Goal: Task Accomplishment & Management: Complete application form

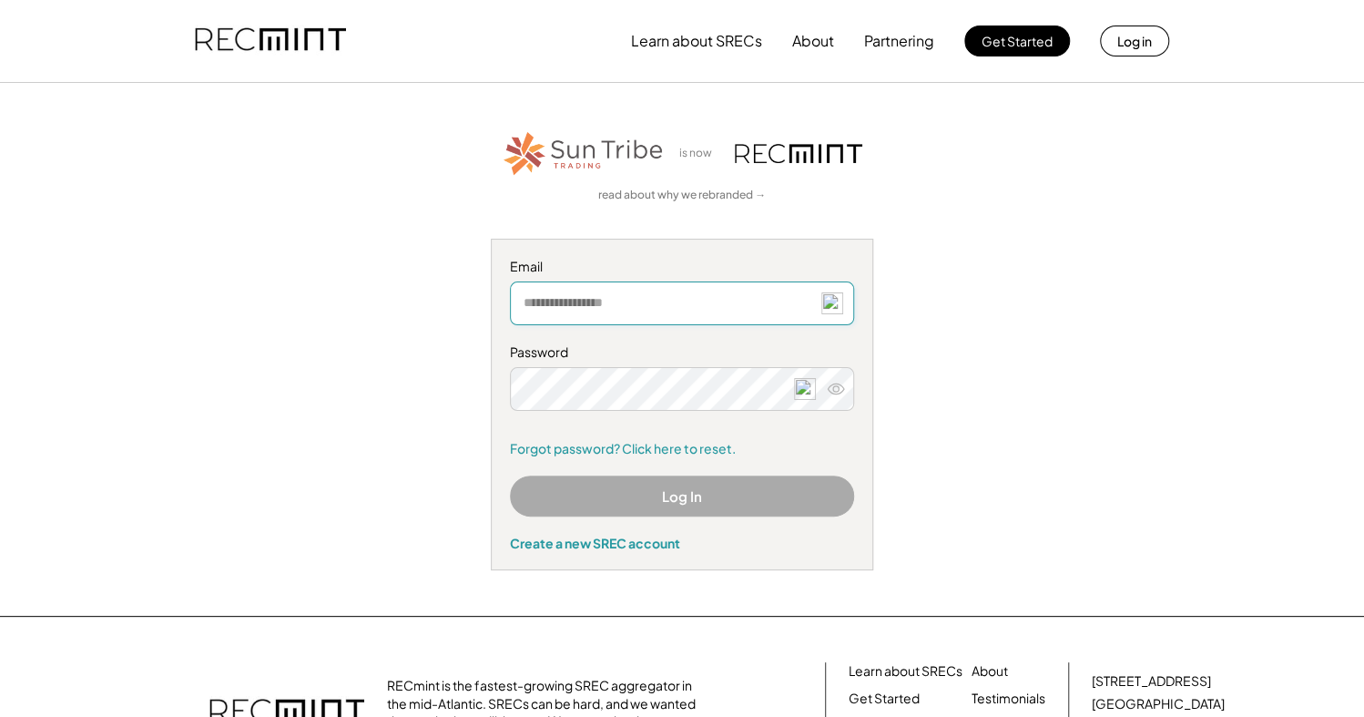
click at [597, 304] on input "email" at bounding box center [682, 303] width 344 height 44
type input "**********"
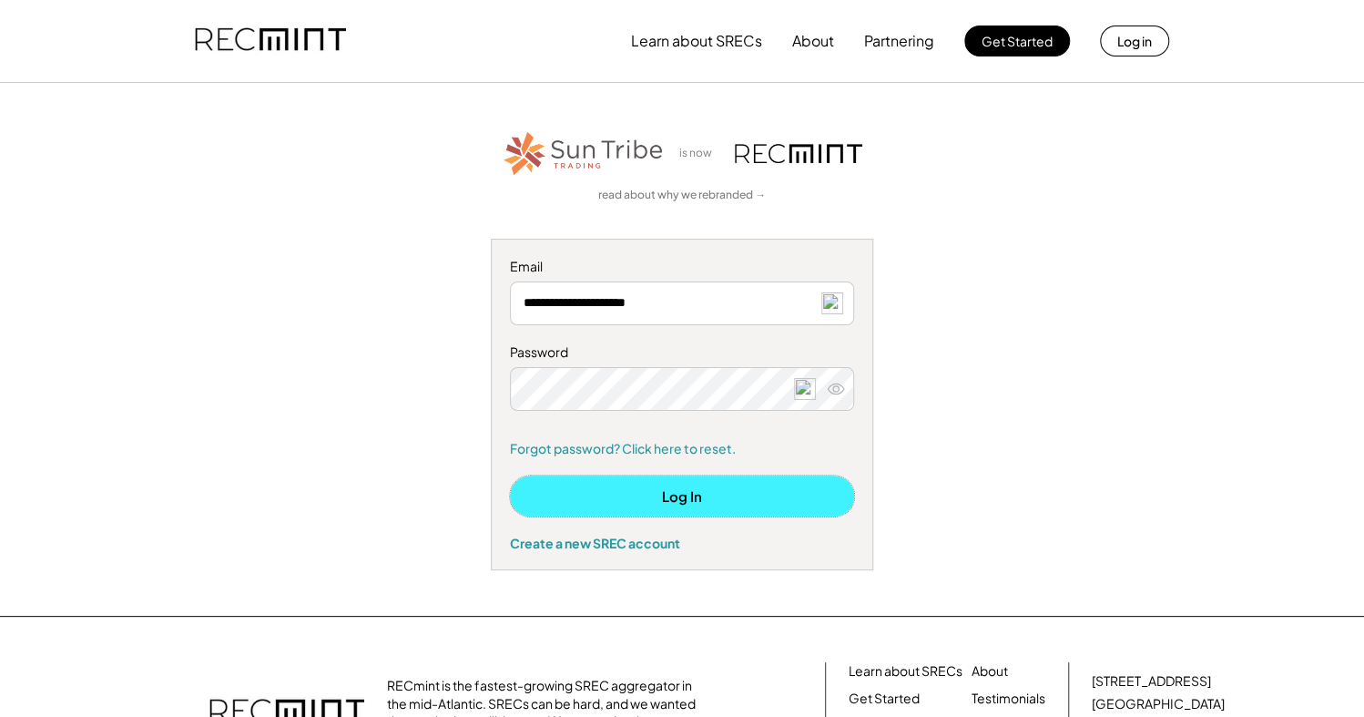
click at [628, 500] on button "Log In" at bounding box center [682, 495] width 344 height 41
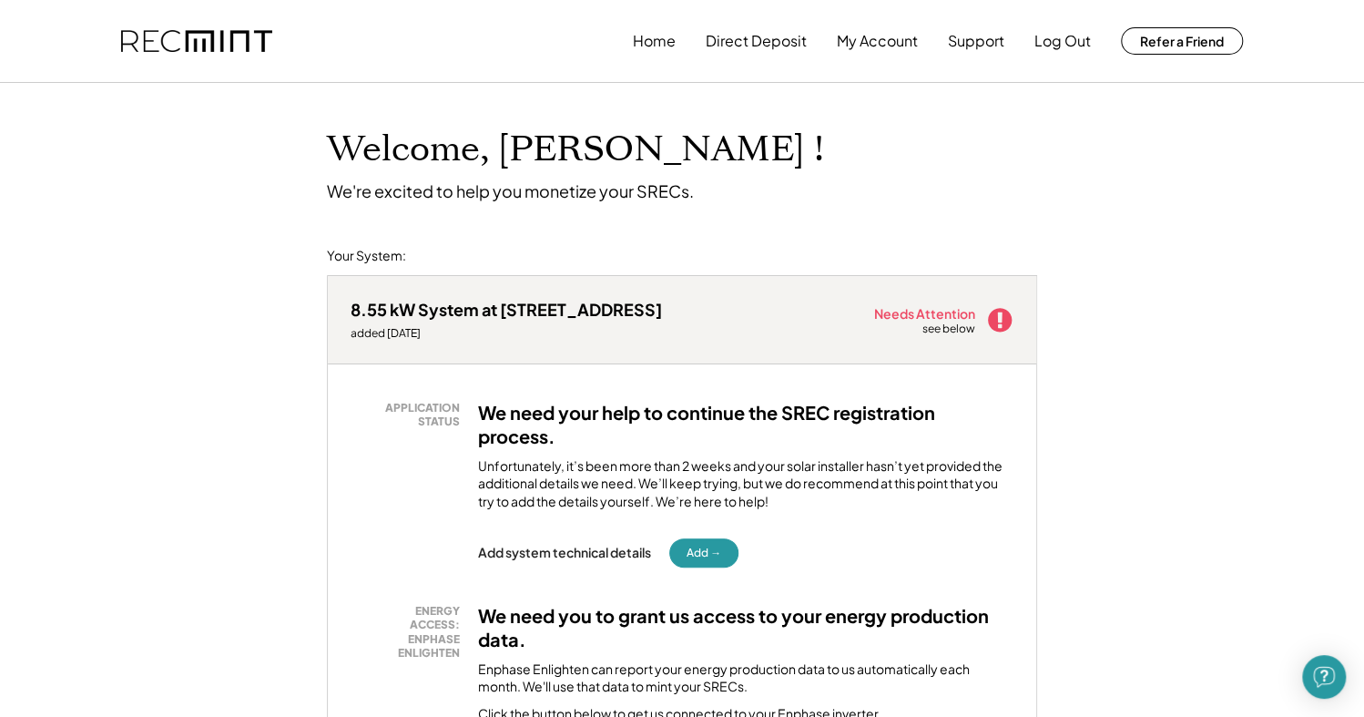
click at [999, 323] on icon at bounding box center [999, 319] width 27 height 27
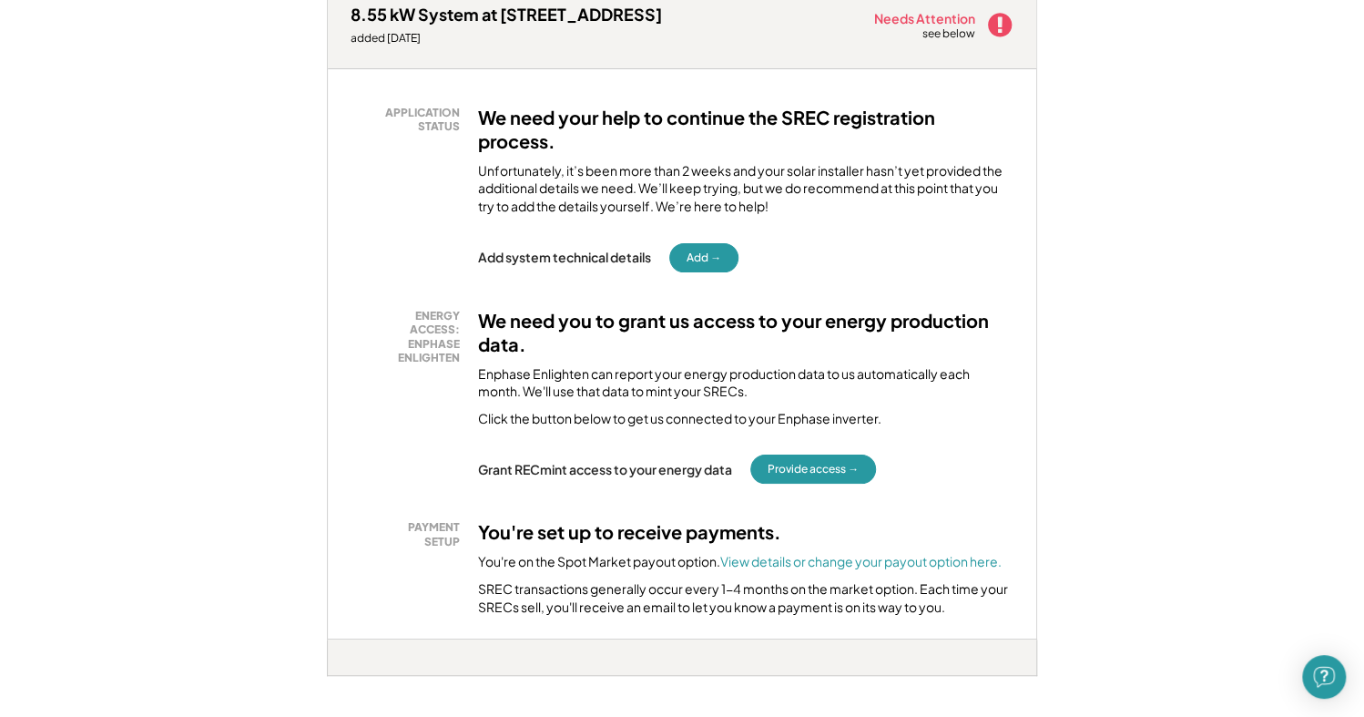
scroll to position [316, 0]
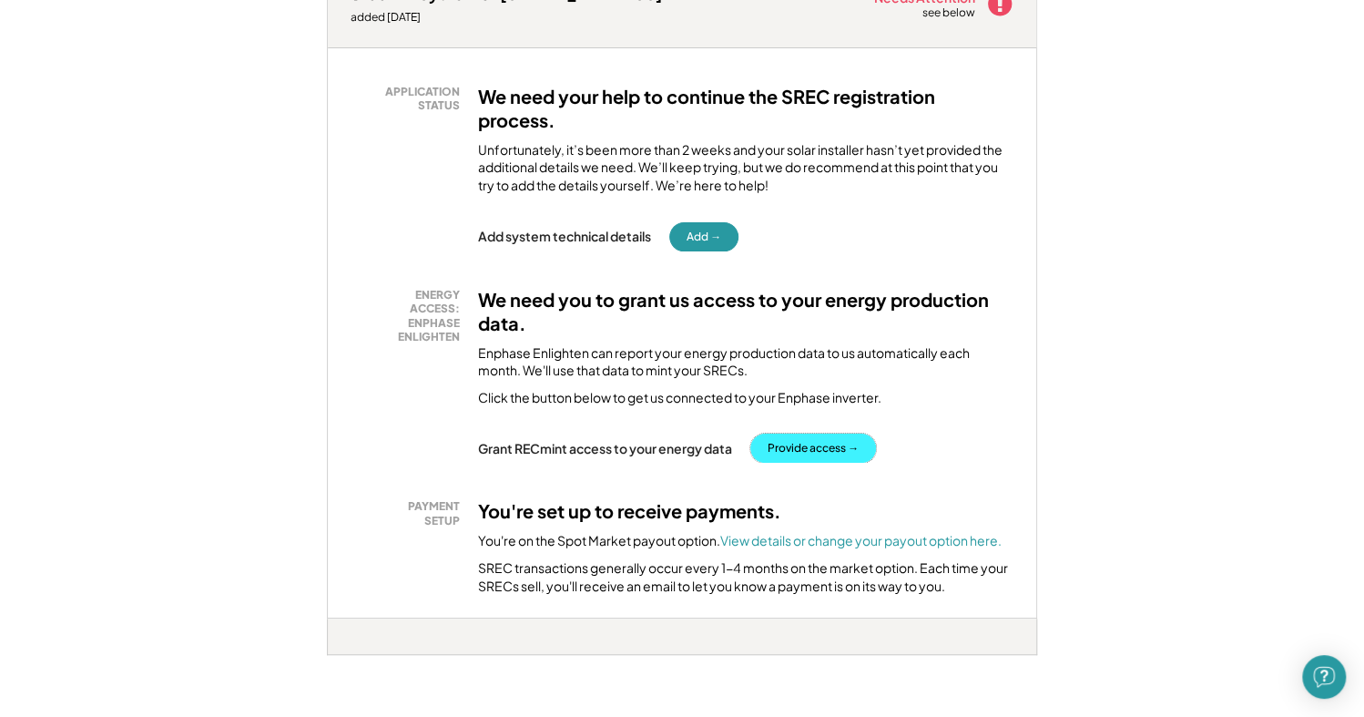
click at [769, 444] on button "Provide access →" at bounding box center [814, 448] width 126 height 29
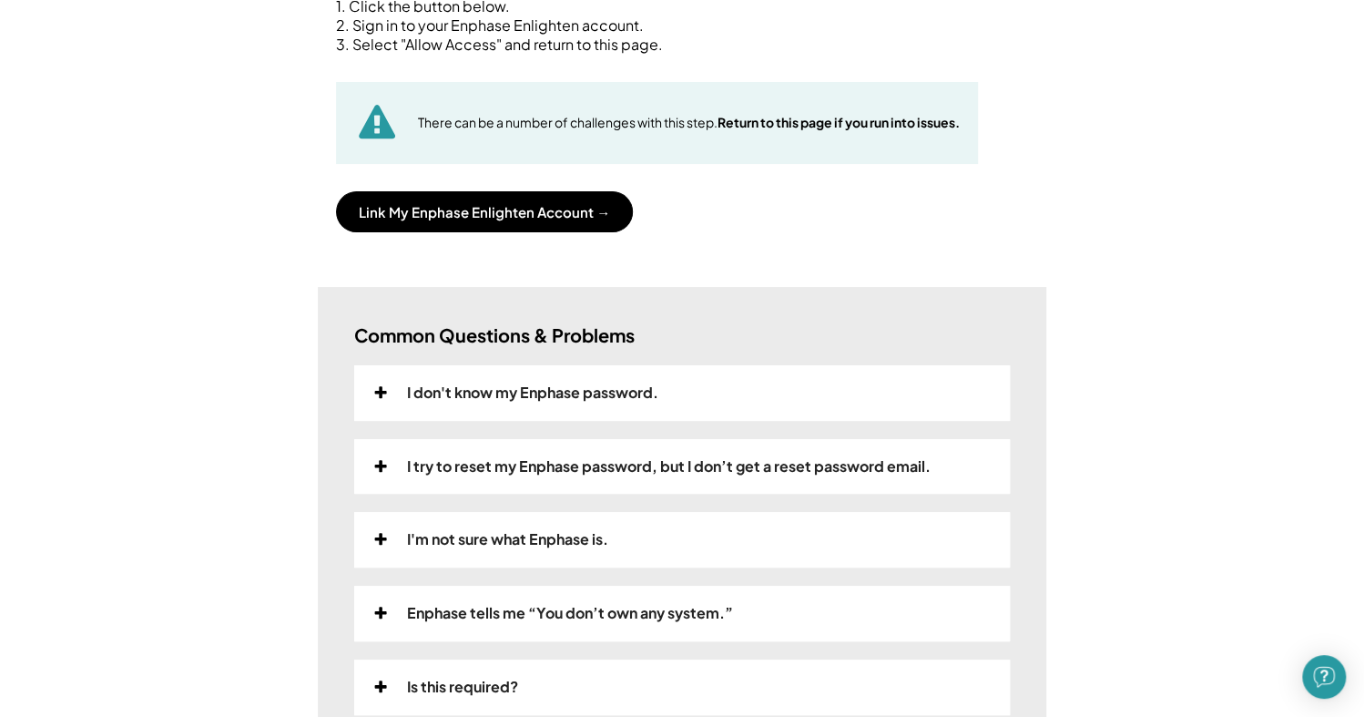
scroll to position [252, 0]
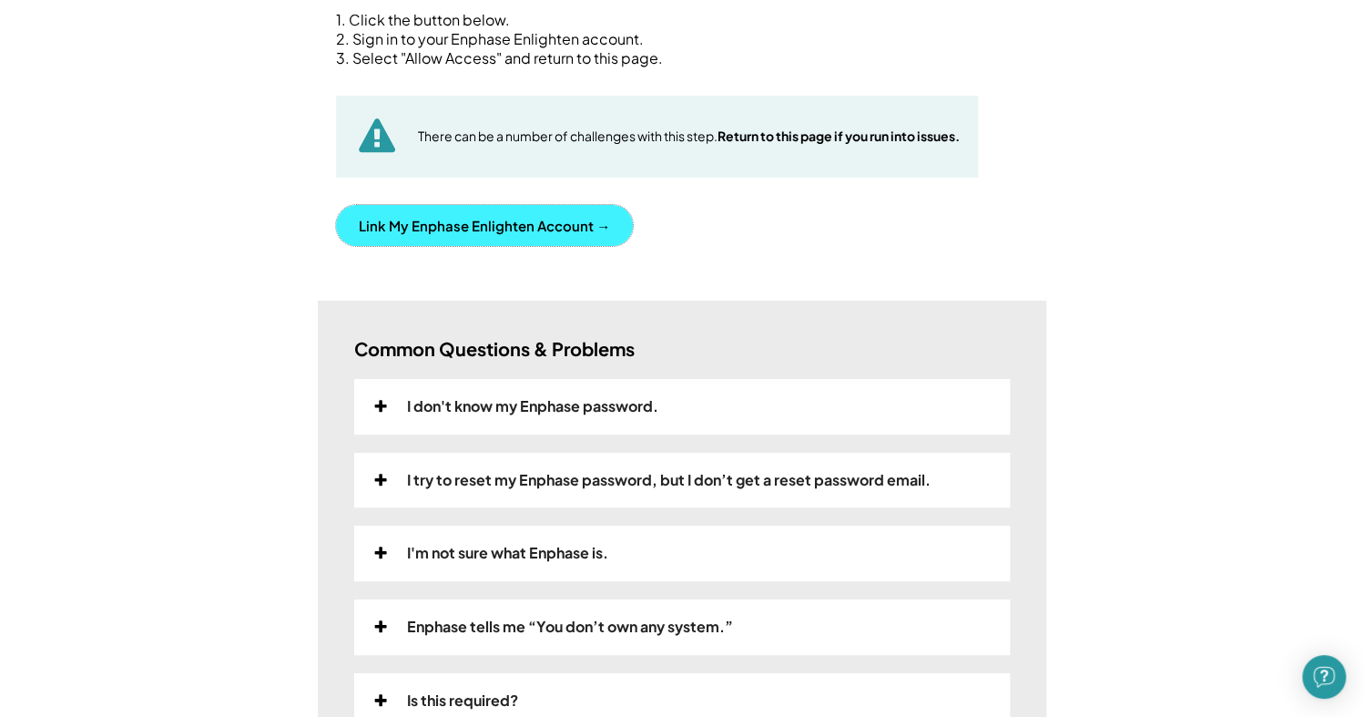
click at [512, 230] on button "Link My Enphase Enlighten Account →" at bounding box center [484, 225] width 297 height 41
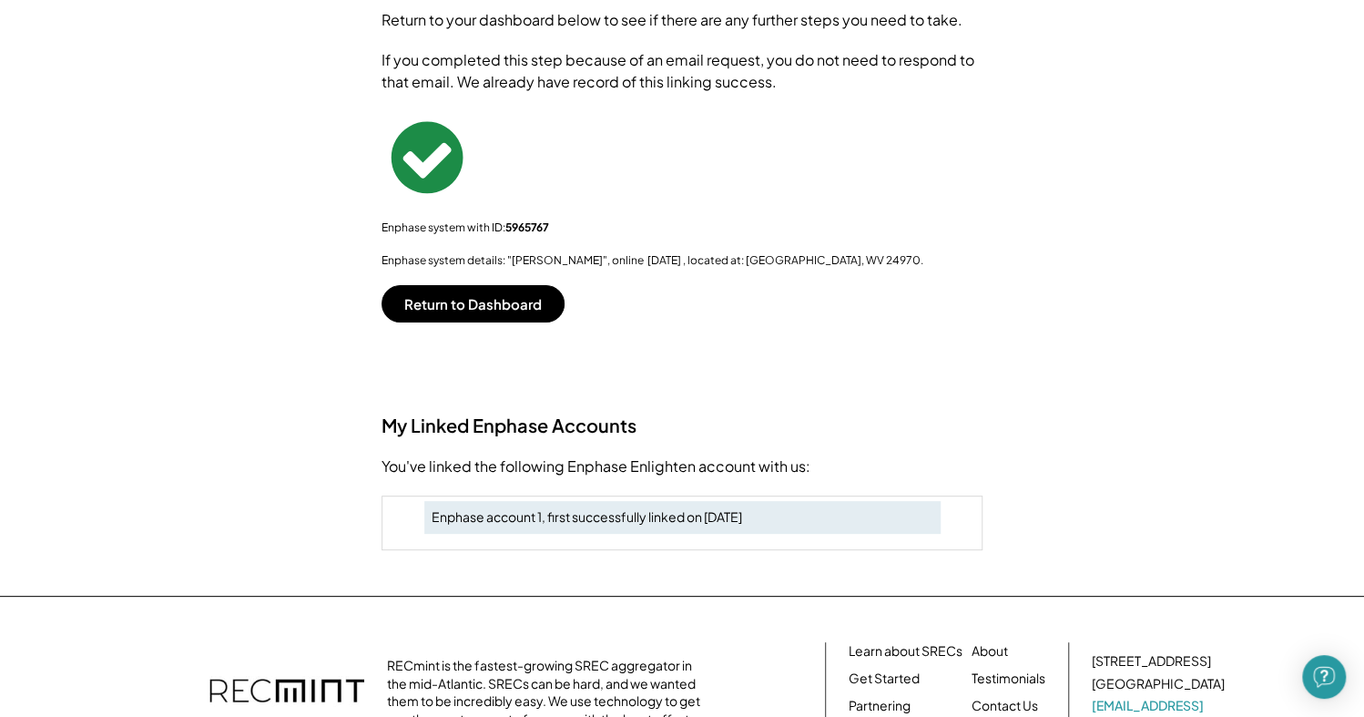
scroll to position [0, 0]
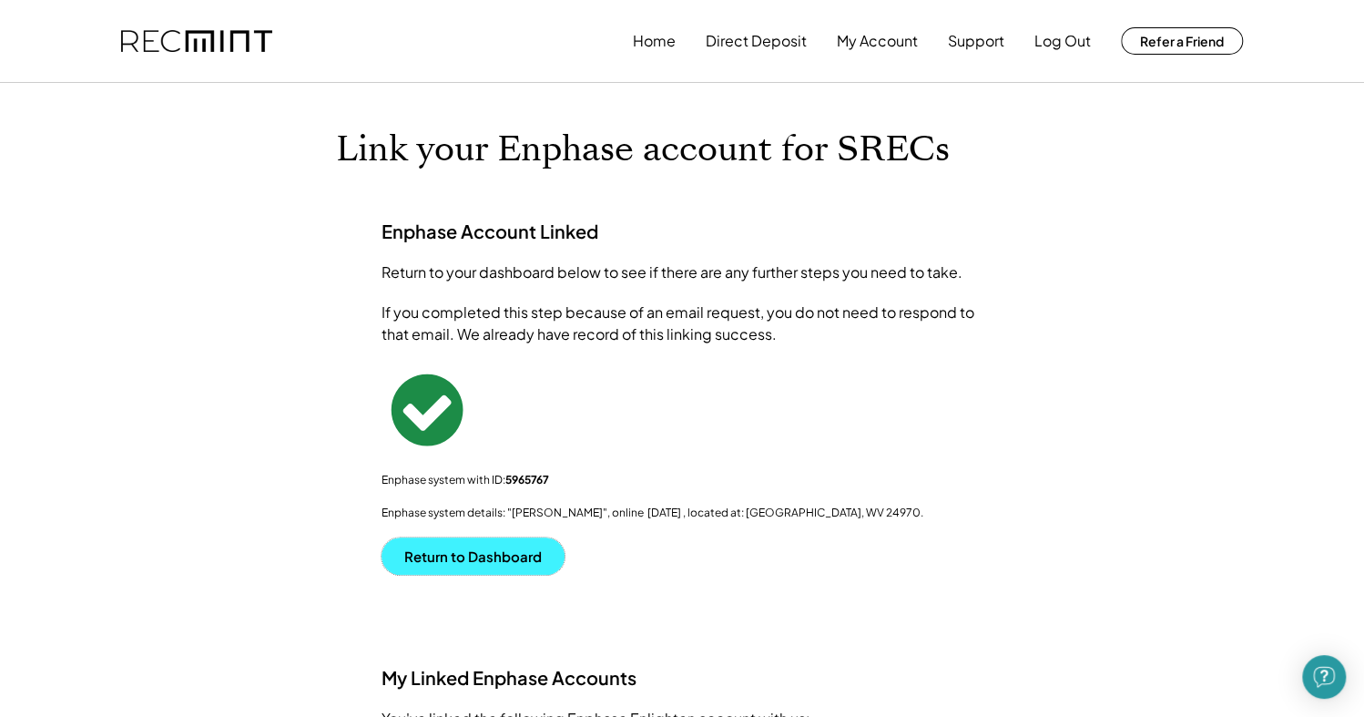
click at [507, 554] on button "Return to Dashboard" at bounding box center [473, 555] width 183 height 37
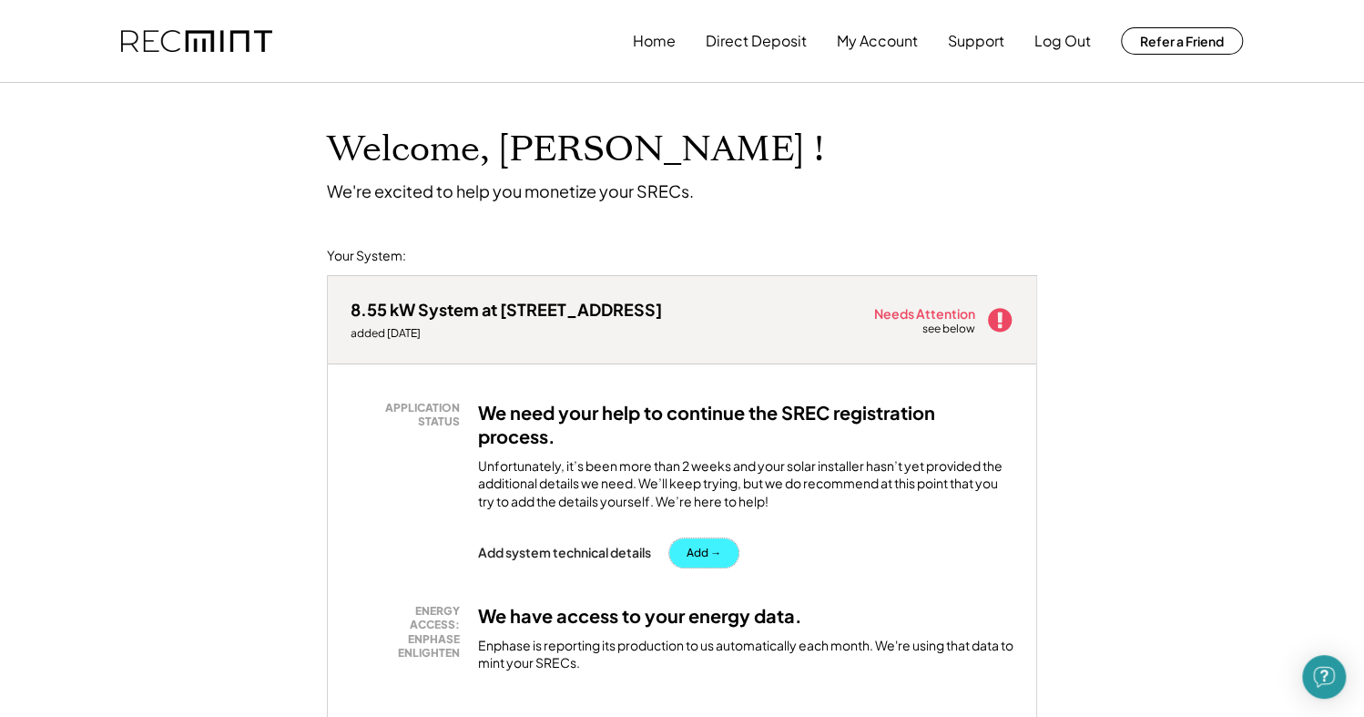
click at [707, 552] on button "Add →" at bounding box center [703, 552] width 69 height 29
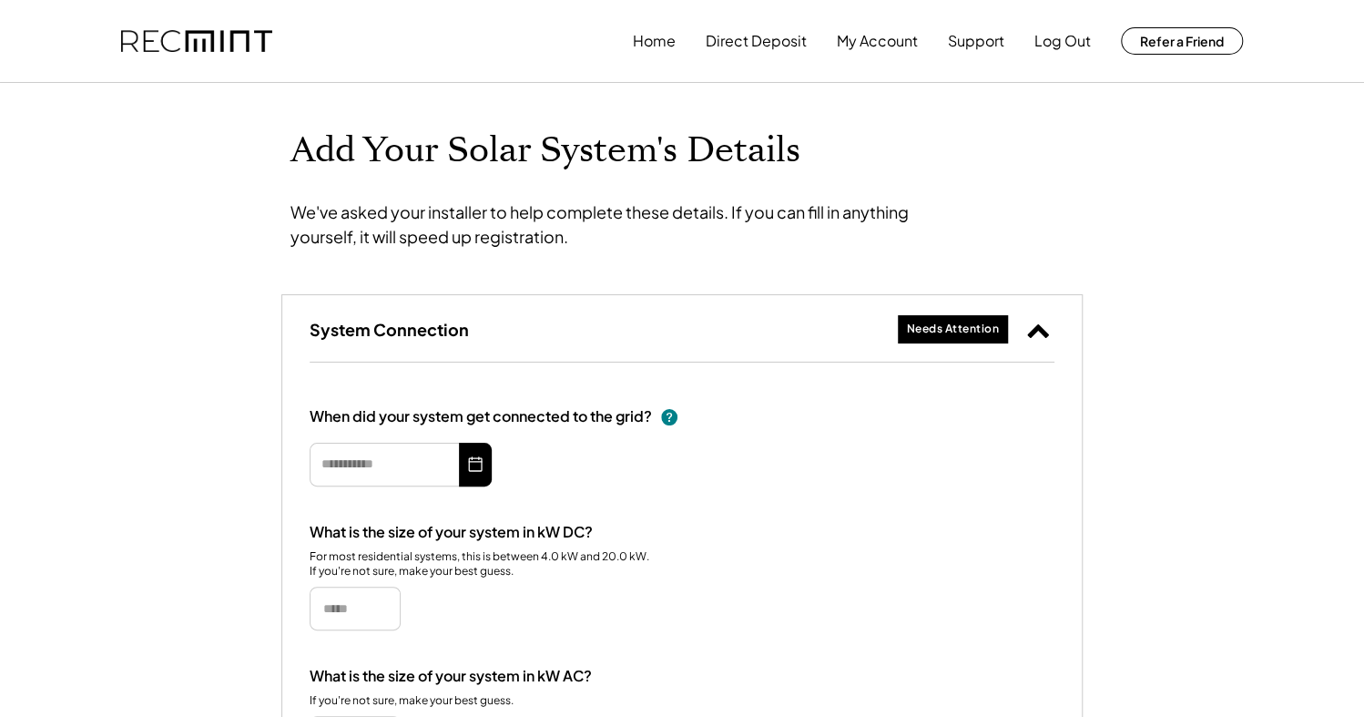
type input "*********"
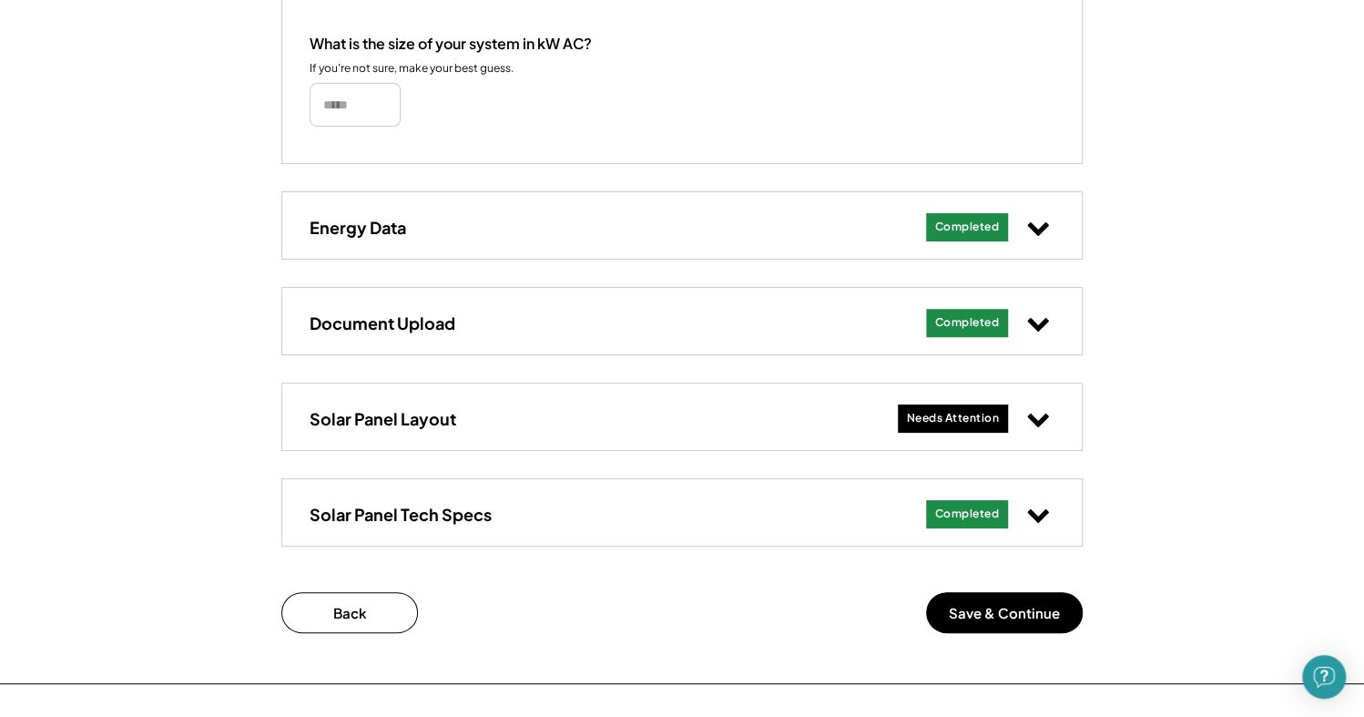
scroll to position [654, 0]
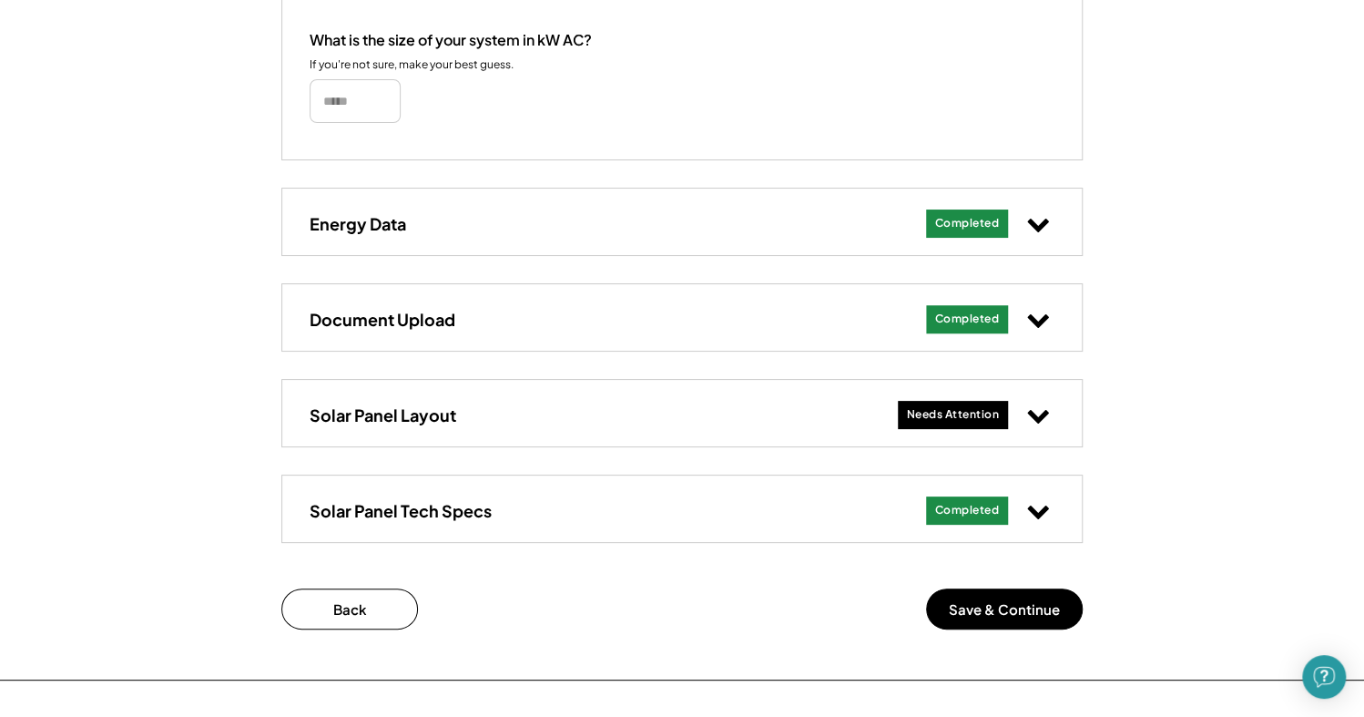
click at [964, 411] on div "Needs Attention" at bounding box center [953, 414] width 93 height 15
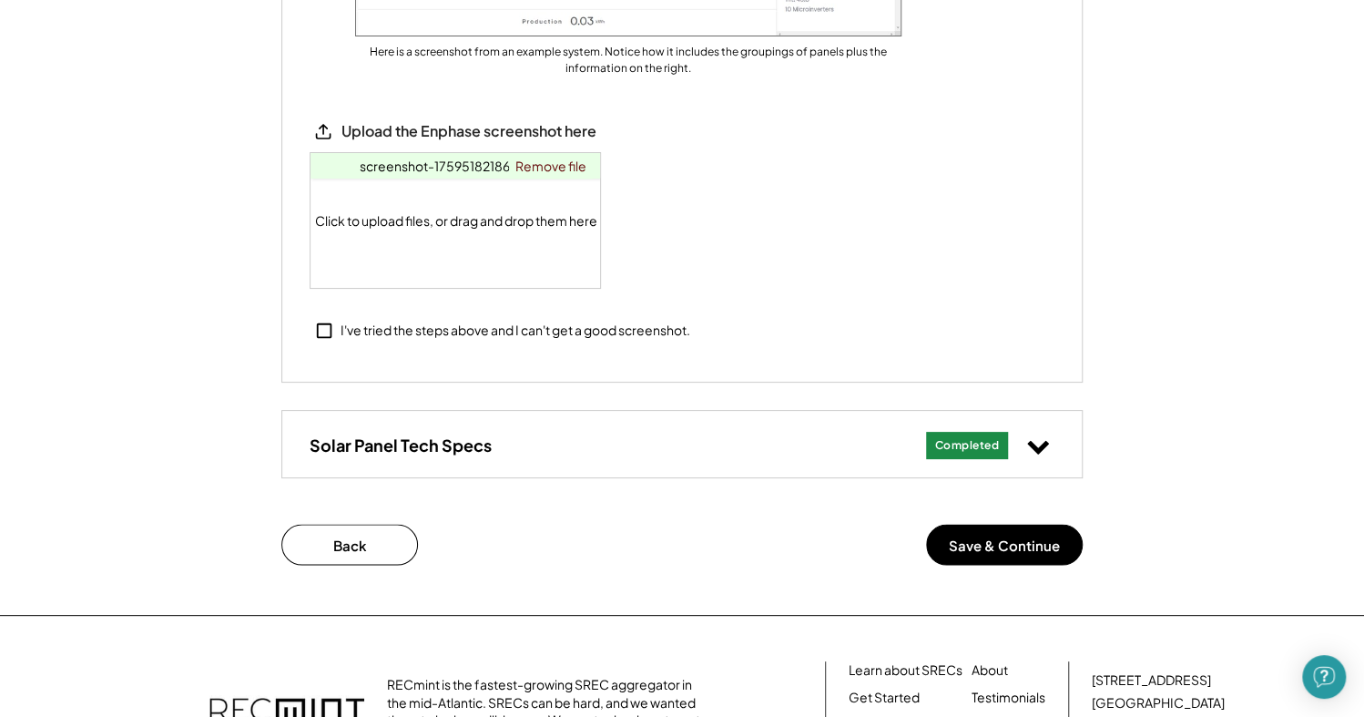
scroll to position [1671, 0]
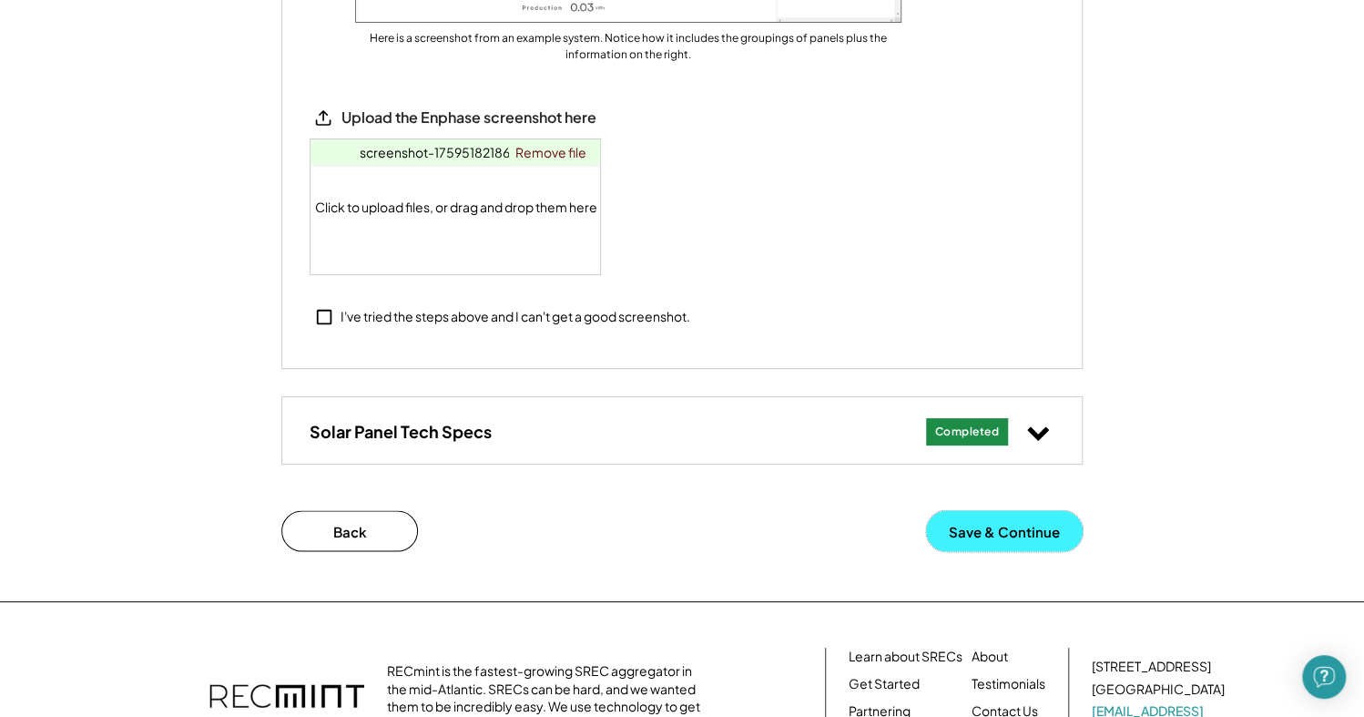
click at [991, 529] on button "Save & Continue" at bounding box center [1004, 530] width 157 height 41
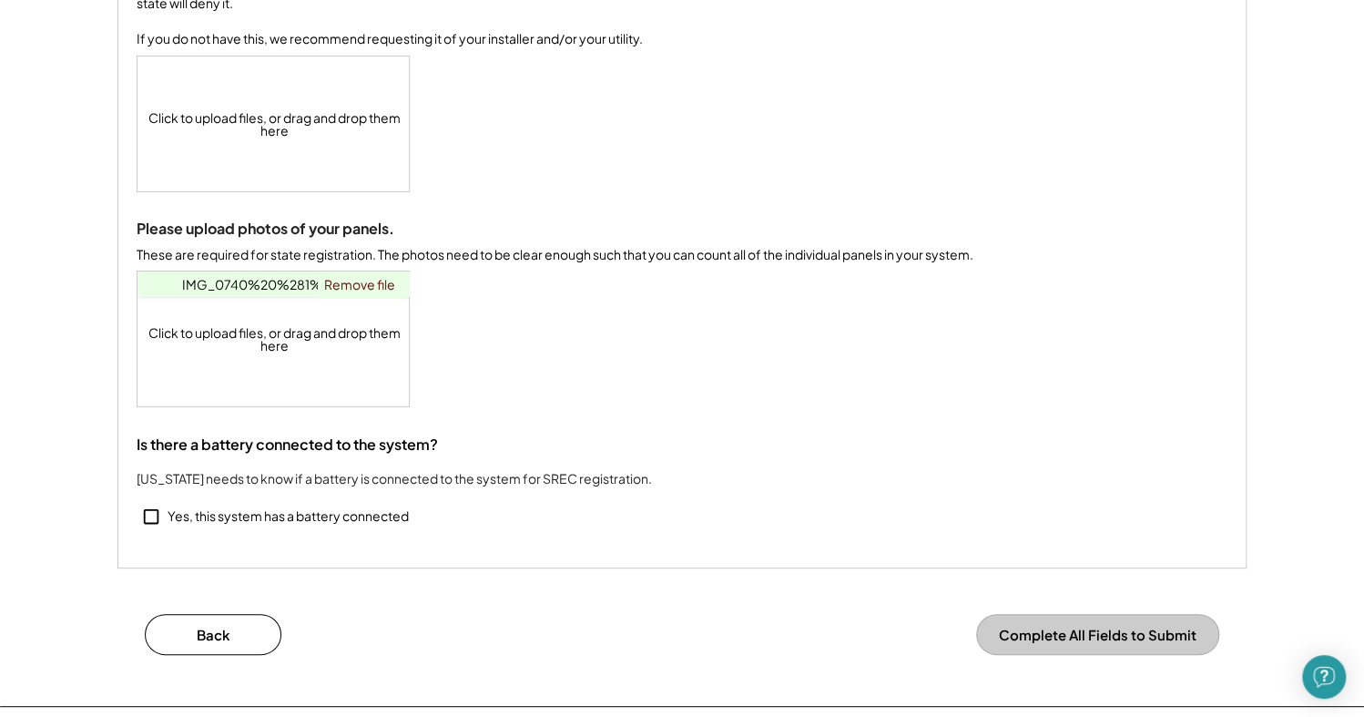
scroll to position [351, 0]
